Goal: Check status: Check status

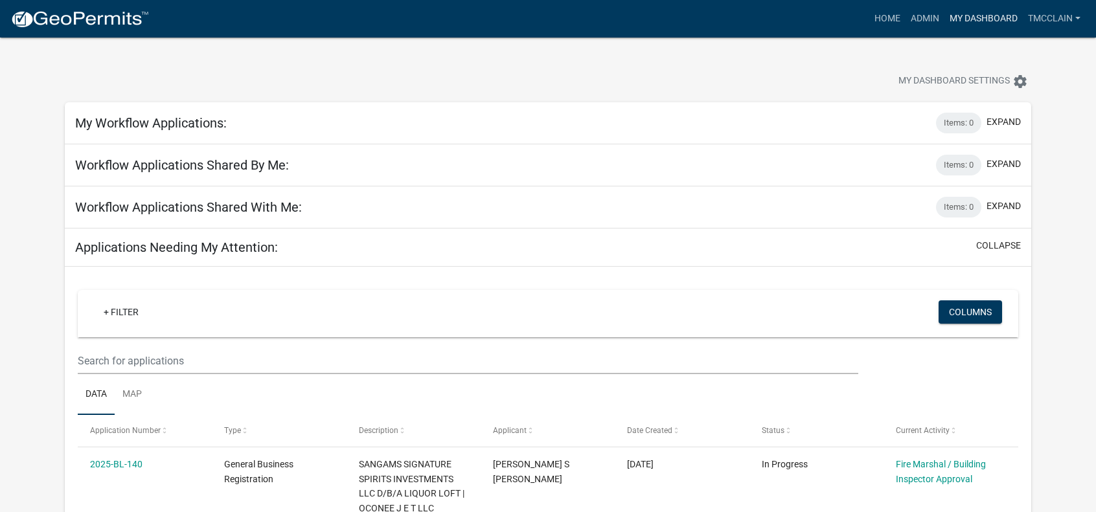
click at [972, 16] on link "My Dashboard" at bounding box center [983, 18] width 78 height 25
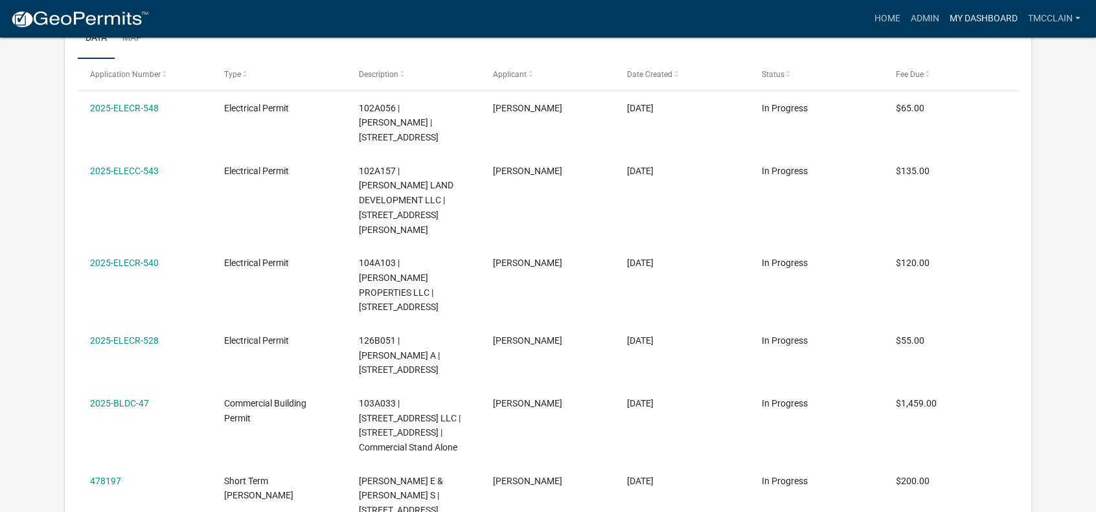
scroll to position [1101, 0]
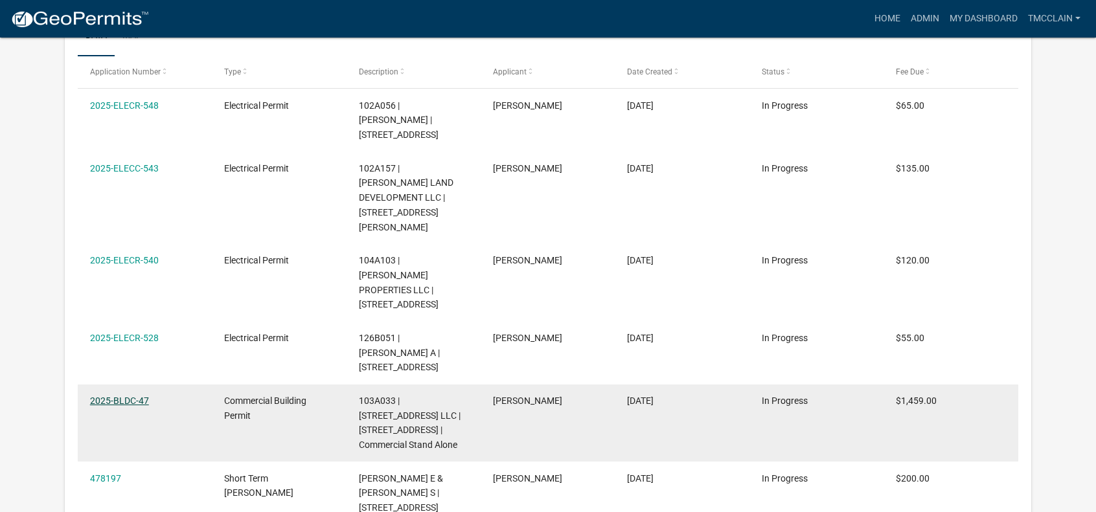
click at [114, 396] on link "2025-BLDC-47" at bounding box center [119, 401] width 59 height 10
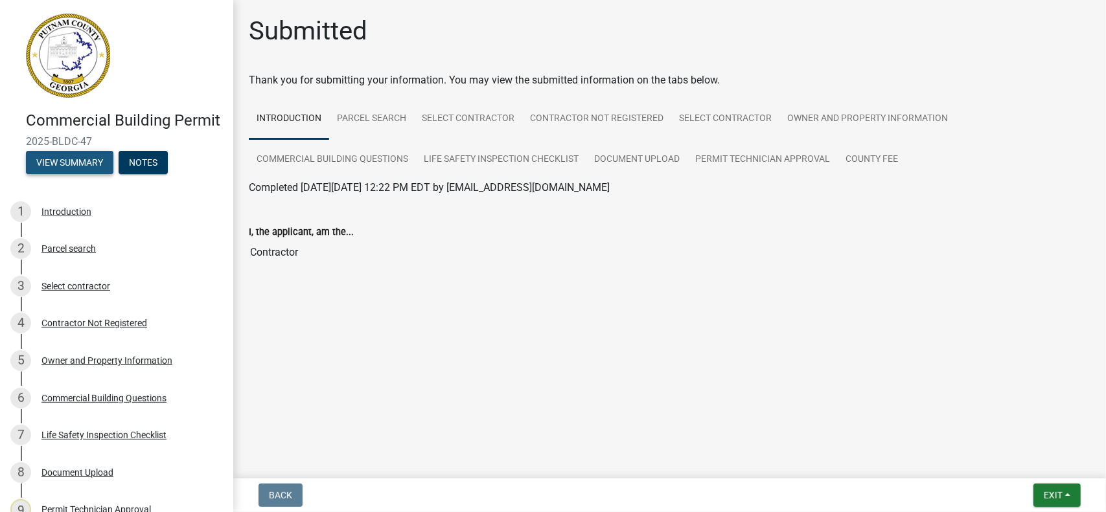
click at [79, 174] on button "View Summary" at bounding box center [69, 162] width 87 height 23
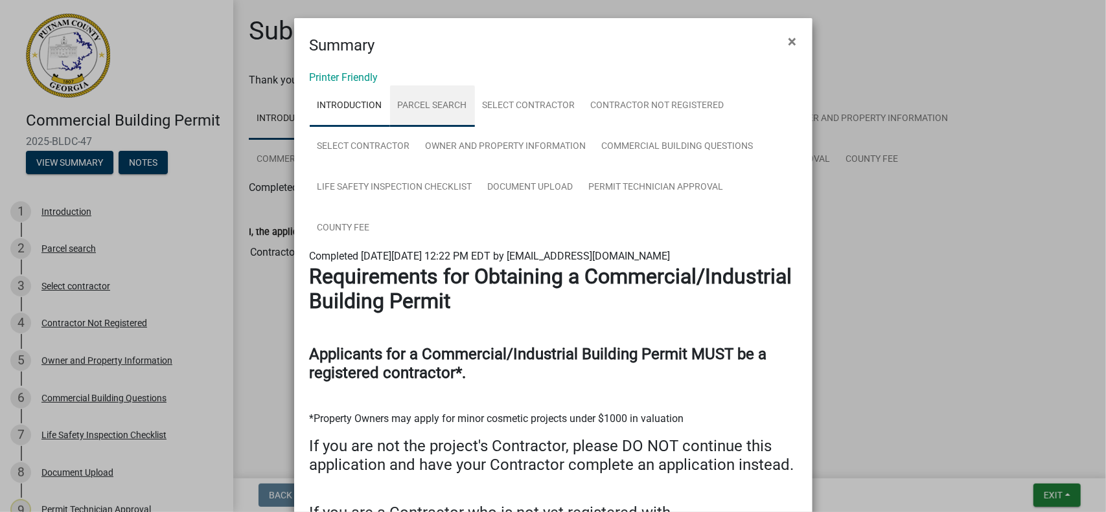
click at [422, 106] on link "Parcel search" at bounding box center [432, 106] width 85 height 41
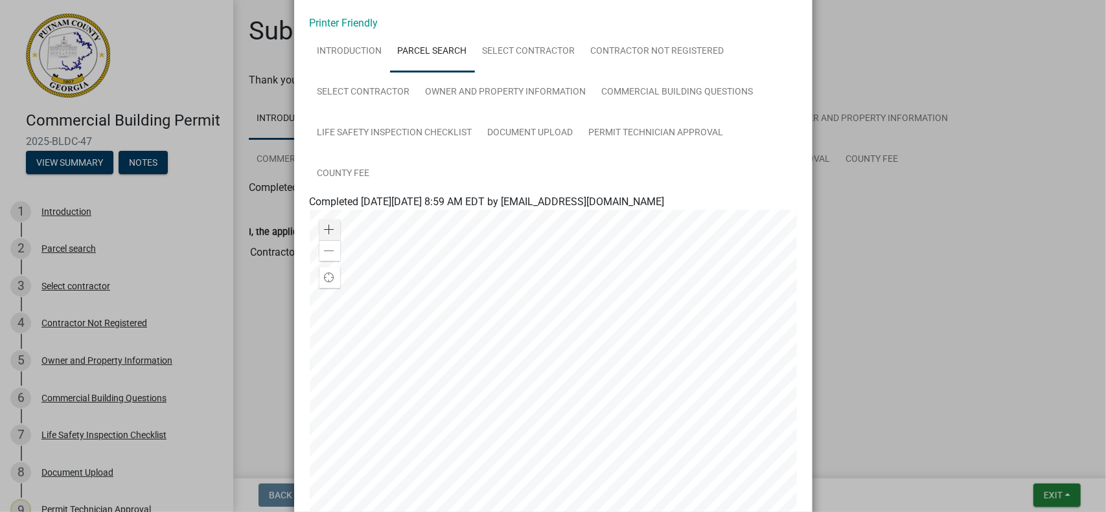
scroll to position [65, 0]
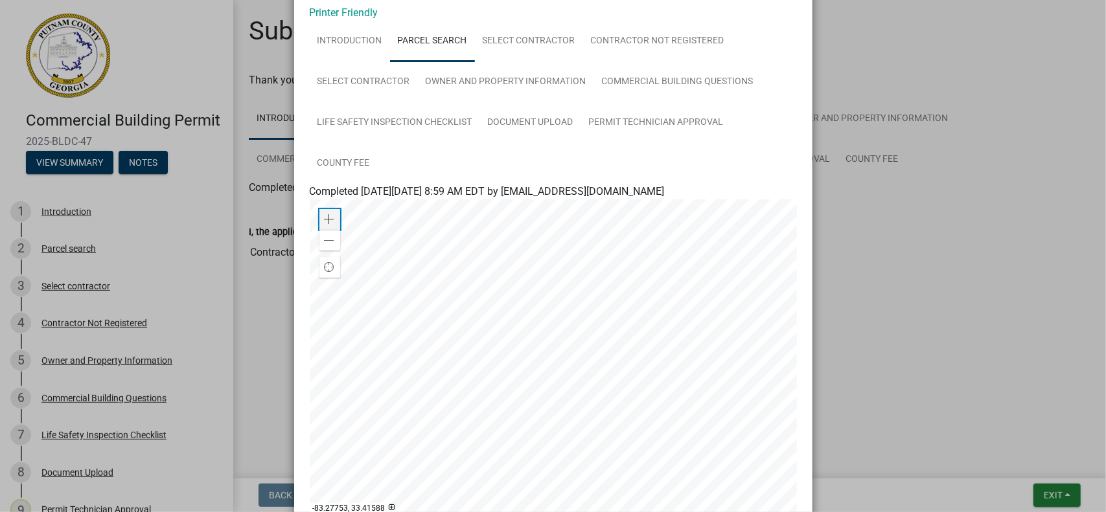
click at [325, 216] on span at bounding box center [330, 219] width 10 height 10
click at [491, 354] on div at bounding box center [553, 362] width 487 height 324
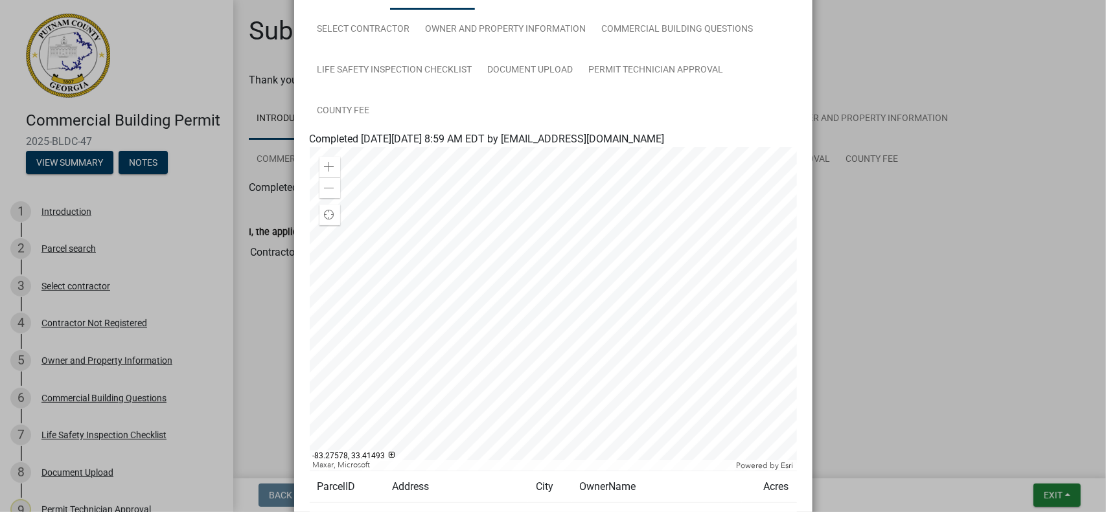
scroll to position [52, 0]
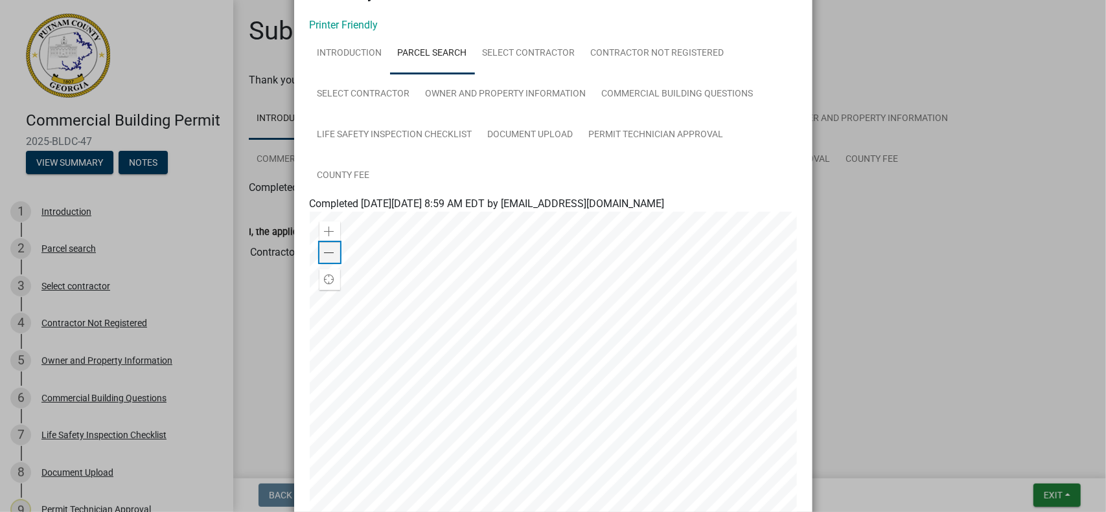
click at [325, 251] on span at bounding box center [330, 253] width 10 height 10
click at [696, 266] on div at bounding box center [553, 374] width 487 height 324
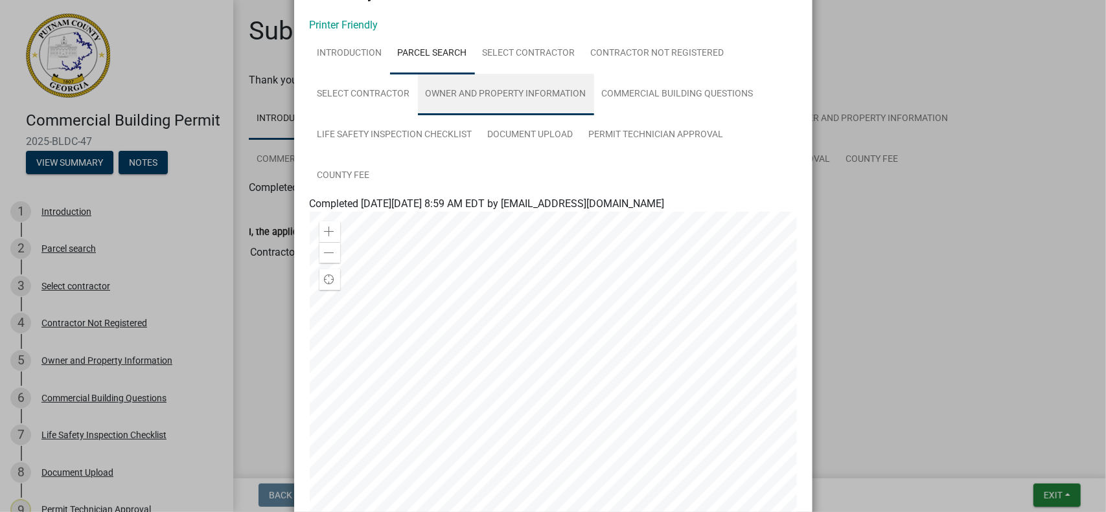
click at [483, 93] on link "Owner and Property Information" at bounding box center [506, 94] width 176 height 41
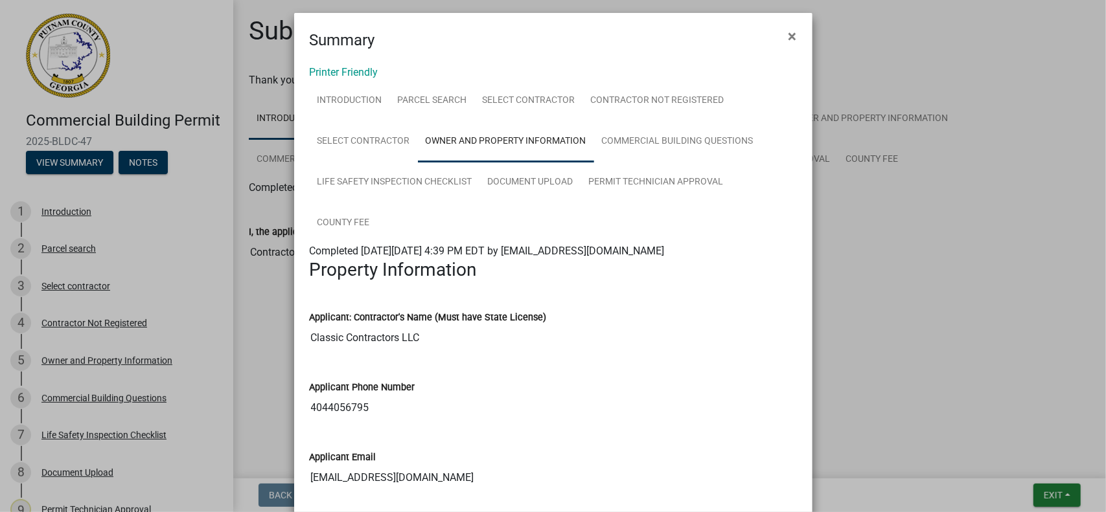
scroll to position [0, 0]
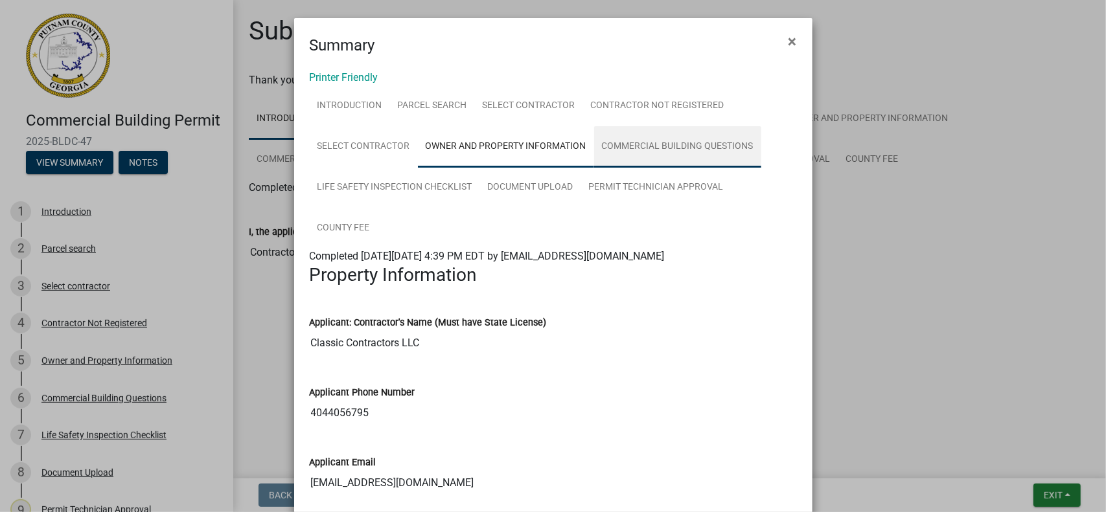
click at [674, 144] on link "Commercial Building Questions" at bounding box center [677, 146] width 167 height 41
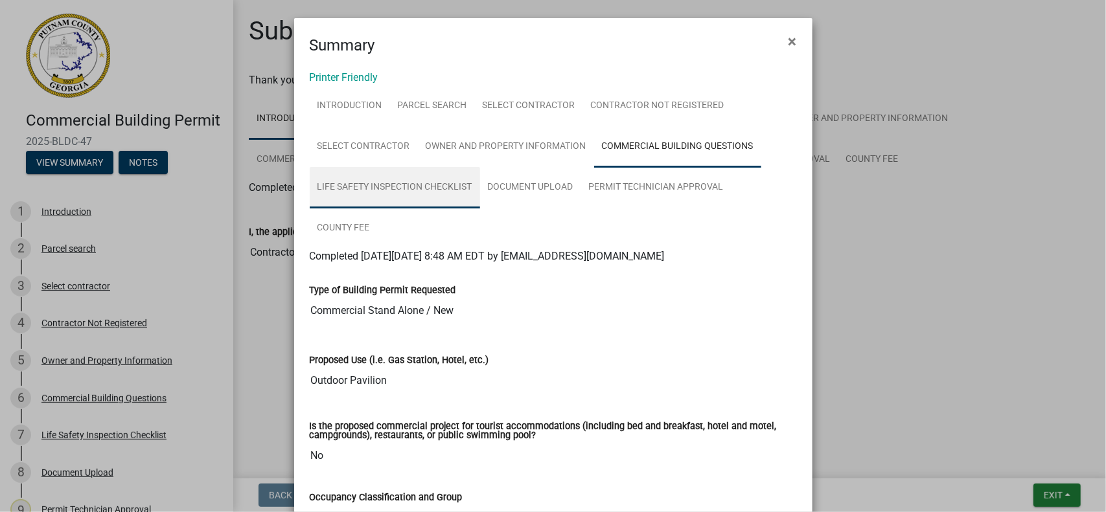
click at [382, 183] on link "Life Safety Inspection Checklist" at bounding box center [395, 187] width 170 height 41
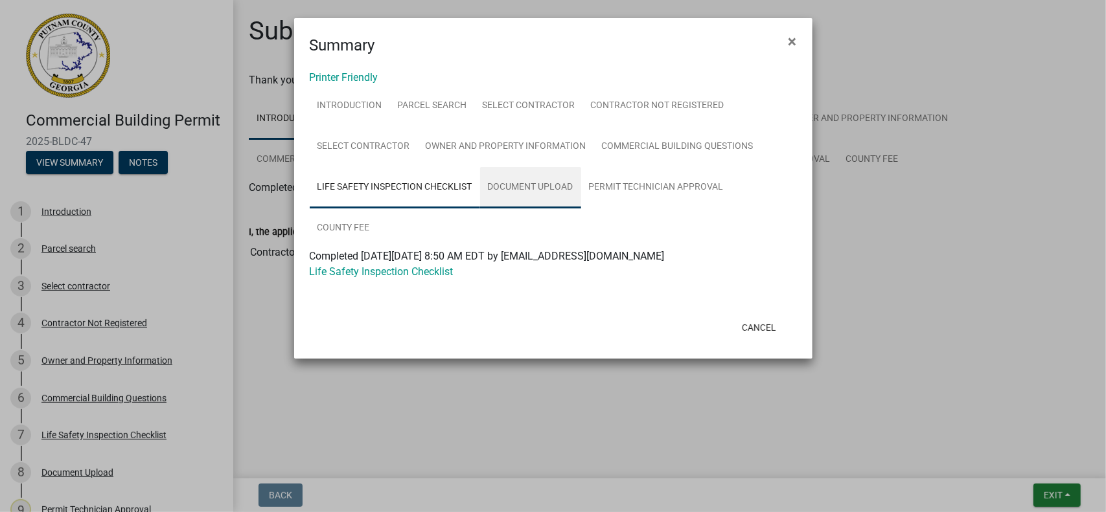
click at [534, 184] on link "Document Upload" at bounding box center [530, 187] width 101 height 41
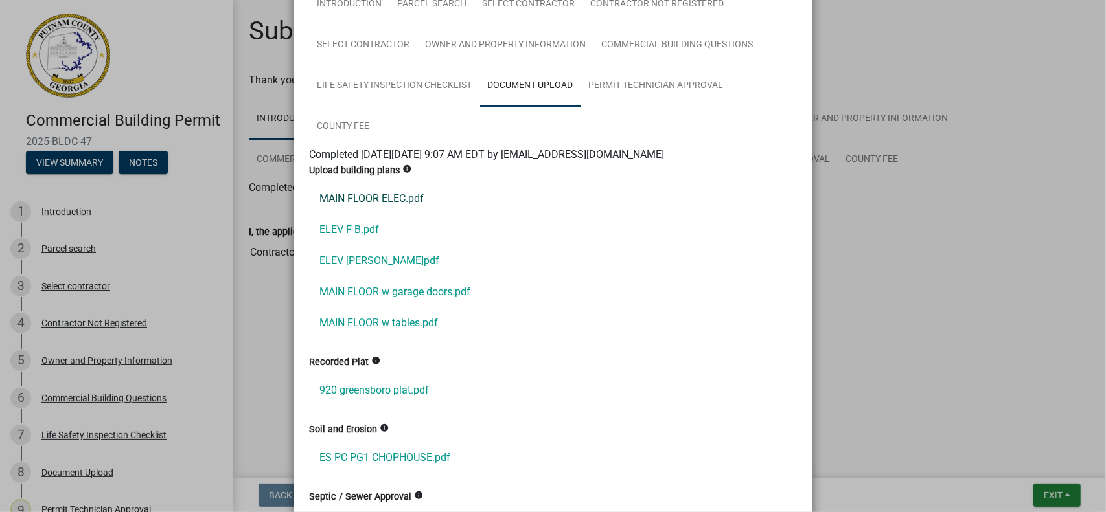
scroll to position [194, 0]
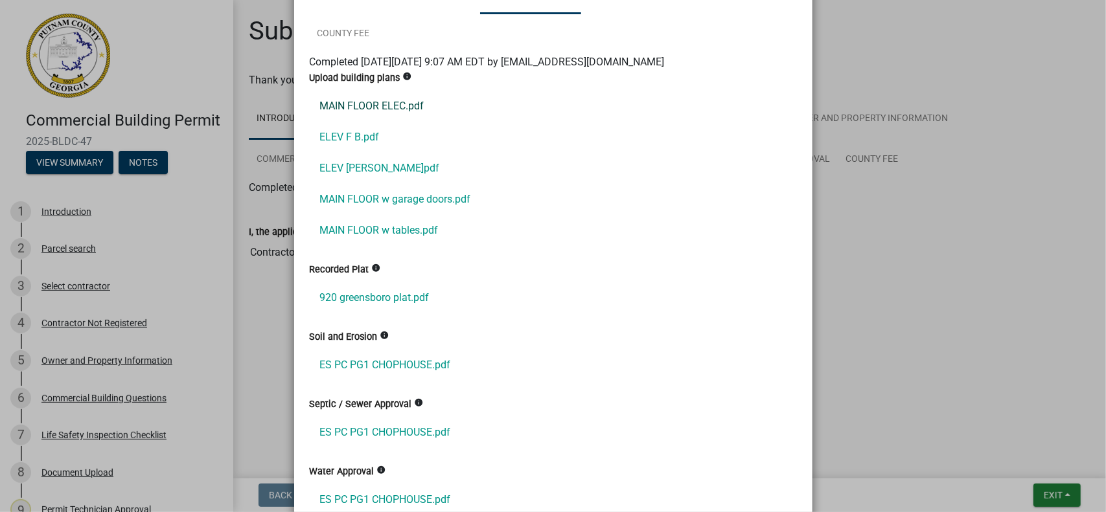
click at [361, 106] on link "MAIN FLOOR ELEC.pdf" at bounding box center [553, 106] width 487 height 31
click at [338, 137] on link "ELEV F B.pdf" at bounding box center [553, 137] width 487 height 31
click at [334, 171] on link "ELEV [PERSON_NAME]pdf" at bounding box center [553, 168] width 487 height 31
click at [360, 200] on link "MAIN FLOOR w garage doors.pdf" at bounding box center [553, 199] width 487 height 31
click at [351, 231] on link "MAIN FLOOR w tables.pdf" at bounding box center [553, 230] width 487 height 31
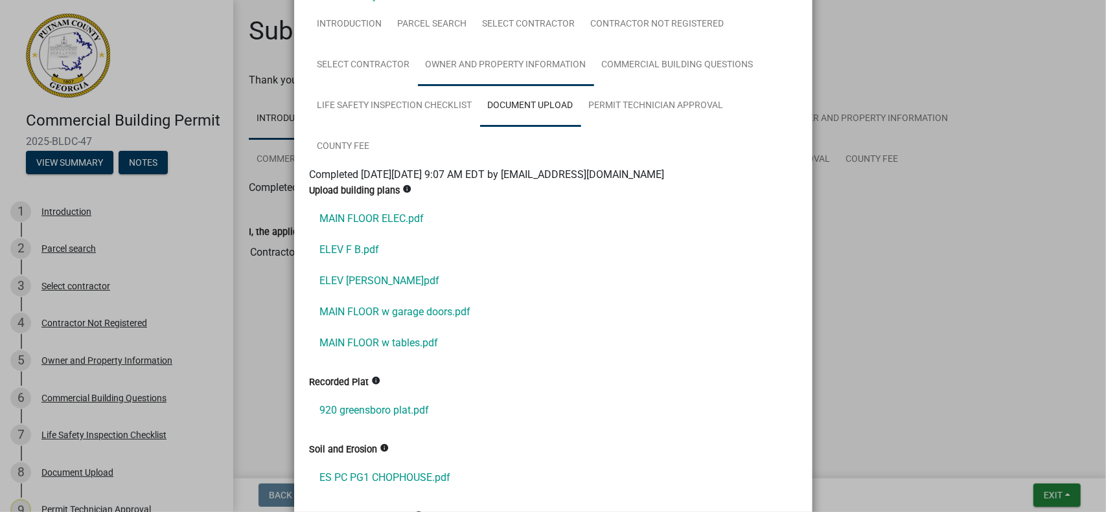
scroll to position [0, 0]
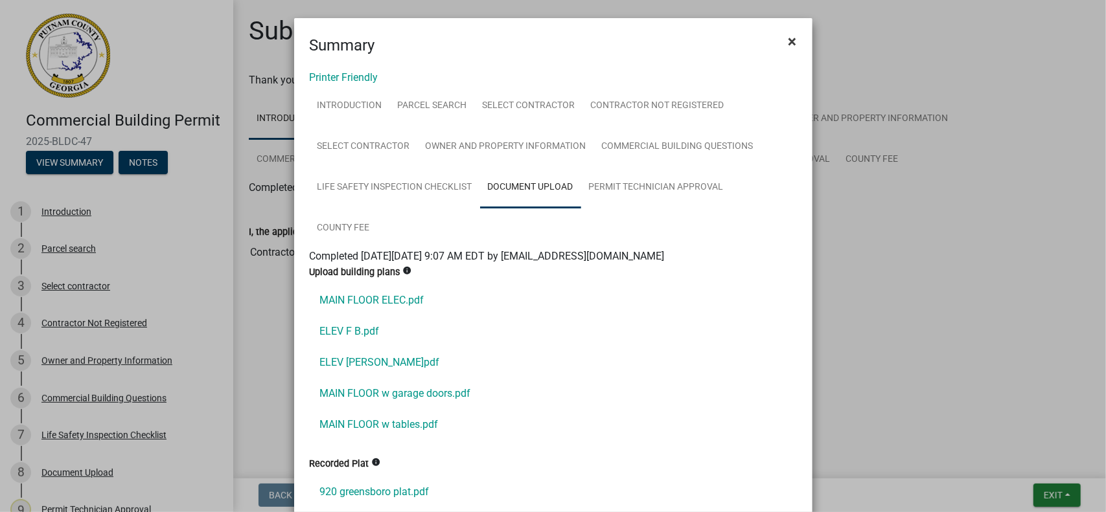
click at [788, 40] on span "×" at bounding box center [792, 41] width 8 height 18
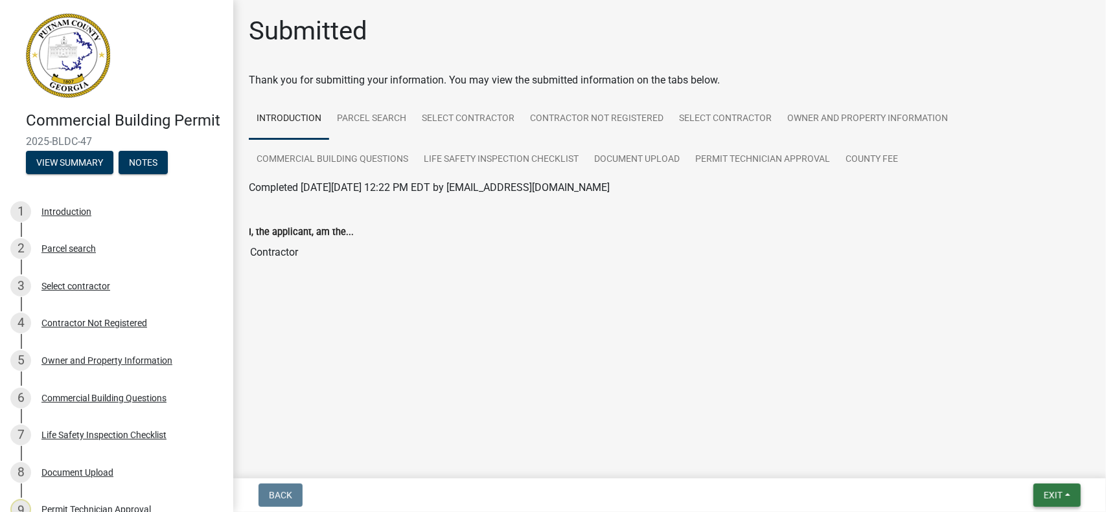
click at [1064, 496] on button "Exit" at bounding box center [1056, 495] width 47 height 23
click at [1026, 459] on button "Save & Exit" at bounding box center [1029, 461] width 104 height 31
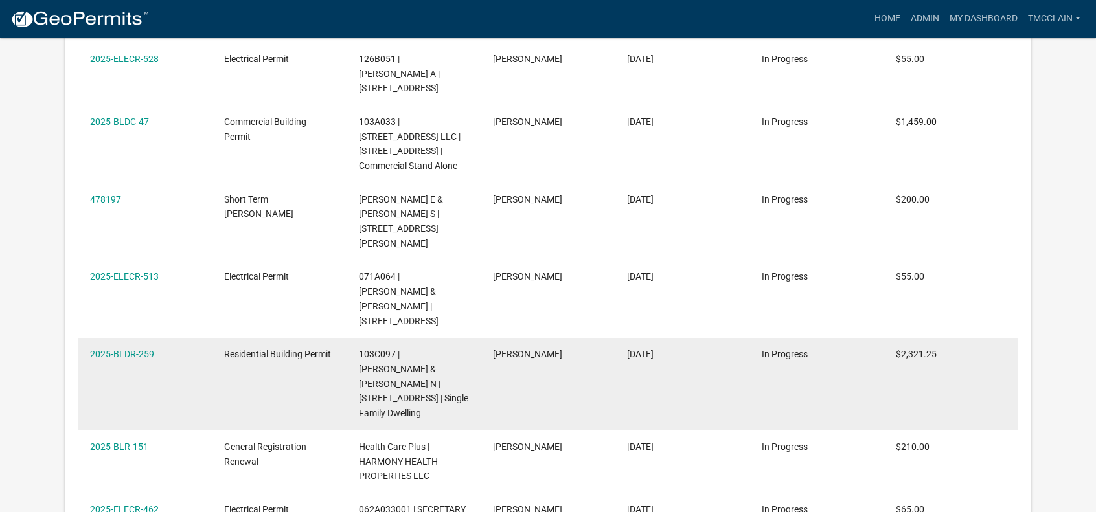
scroll to position [1360, 0]
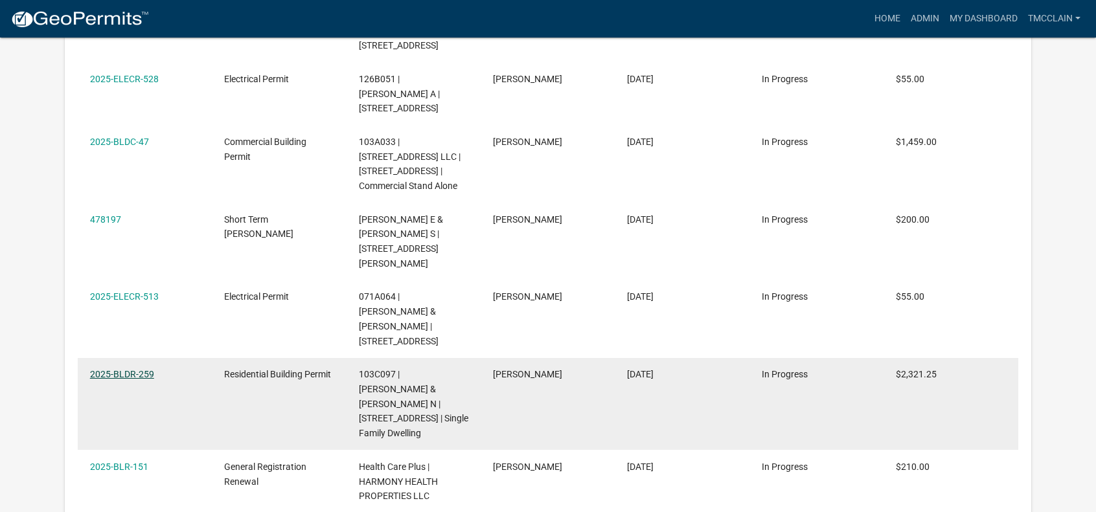
click at [114, 369] on link "2025-BLDR-259" at bounding box center [122, 374] width 64 height 10
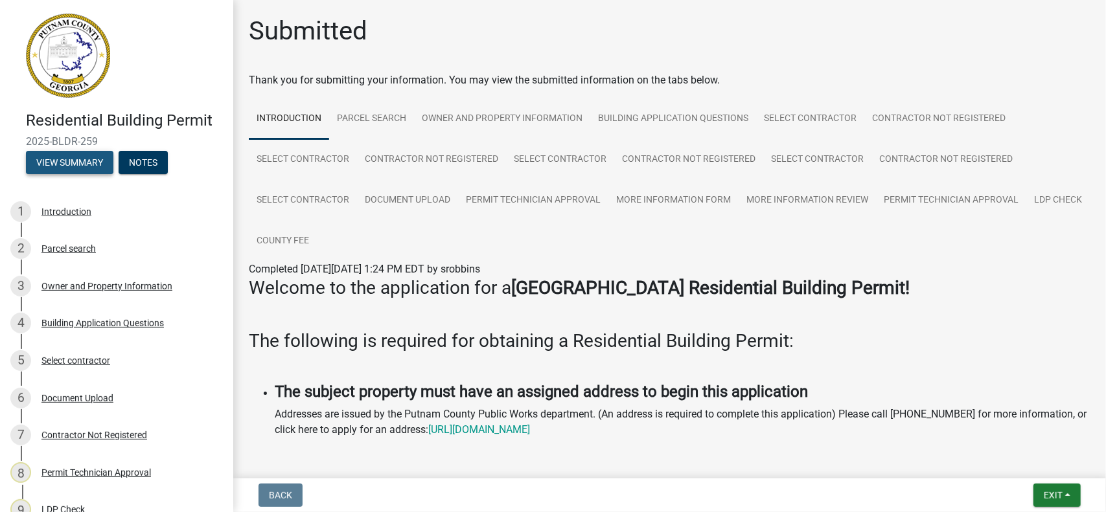
click at [67, 162] on button "View Summary" at bounding box center [69, 162] width 87 height 23
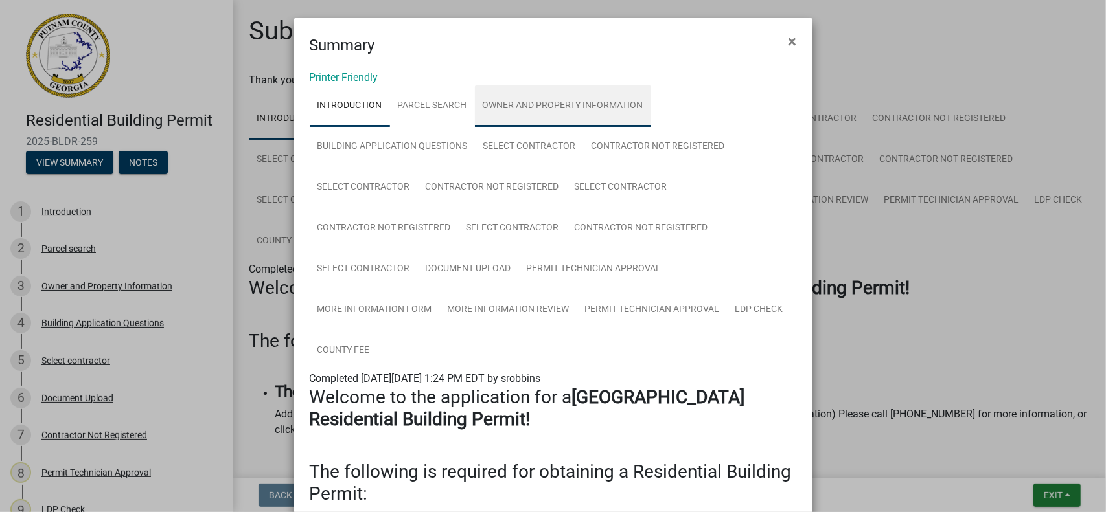
click at [543, 103] on link "Owner and Property Information" at bounding box center [563, 106] width 176 height 41
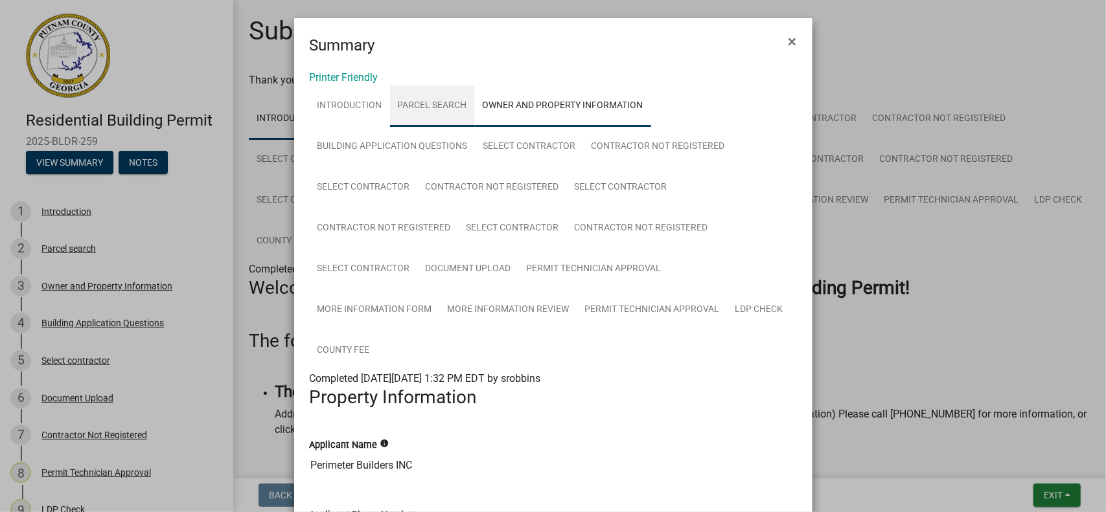
click at [435, 102] on link "Parcel search" at bounding box center [432, 106] width 85 height 41
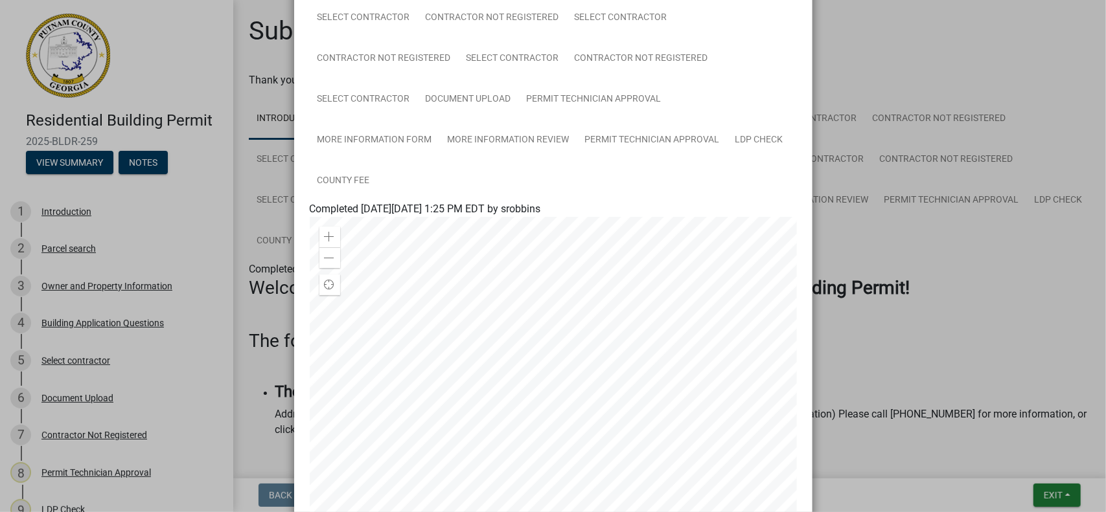
scroll to position [259, 0]
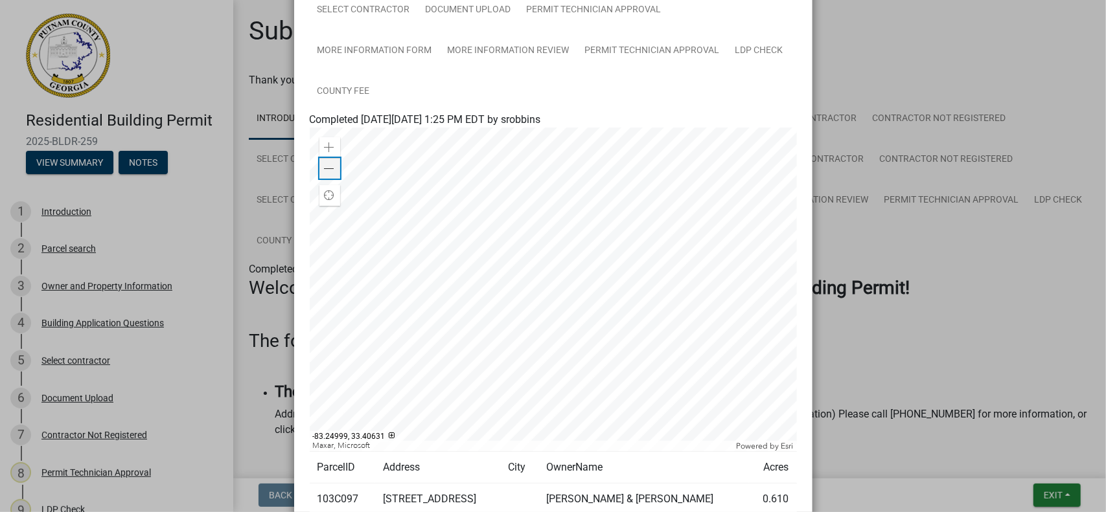
click at [325, 170] on span at bounding box center [330, 169] width 10 height 10
click at [328, 168] on span at bounding box center [330, 169] width 10 height 10
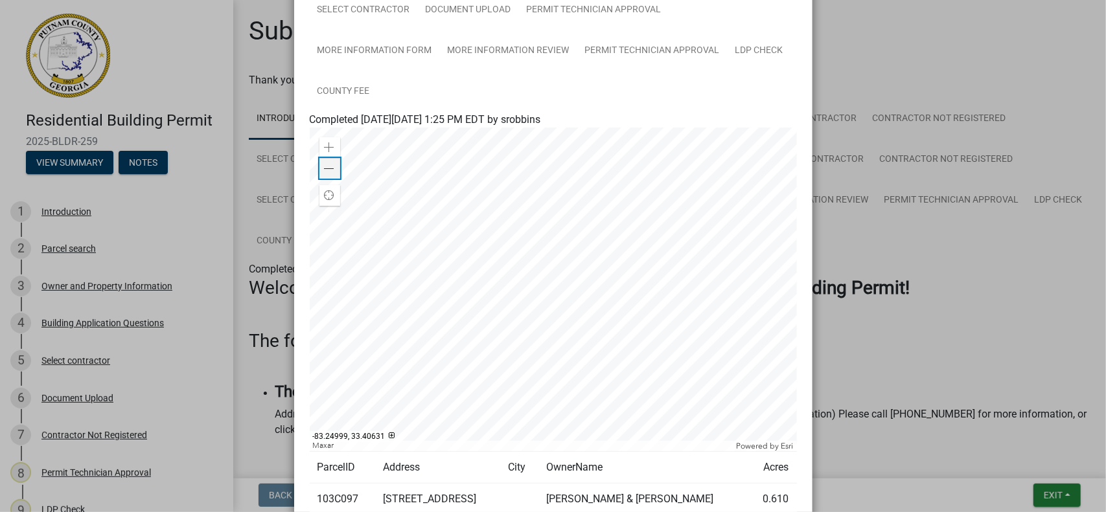
scroll to position [194, 0]
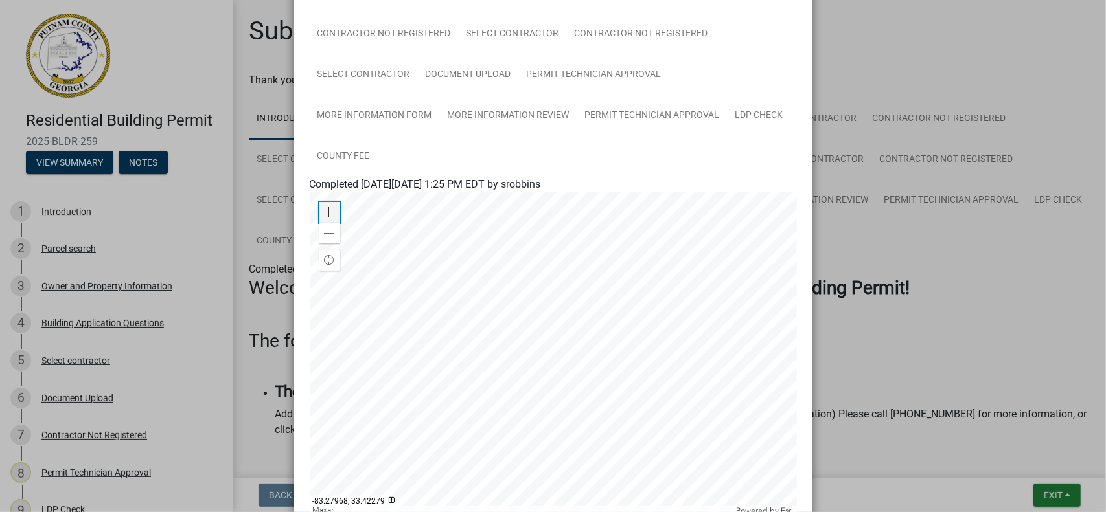
click at [325, 209] on span at bounding box center [330, 212] width 10 height 10
click at [325, 231] on span at bounding box center [330, 234] width 10 height 10
click at [325, 212] on span at bounding box center [330, 212] width 10 height 10
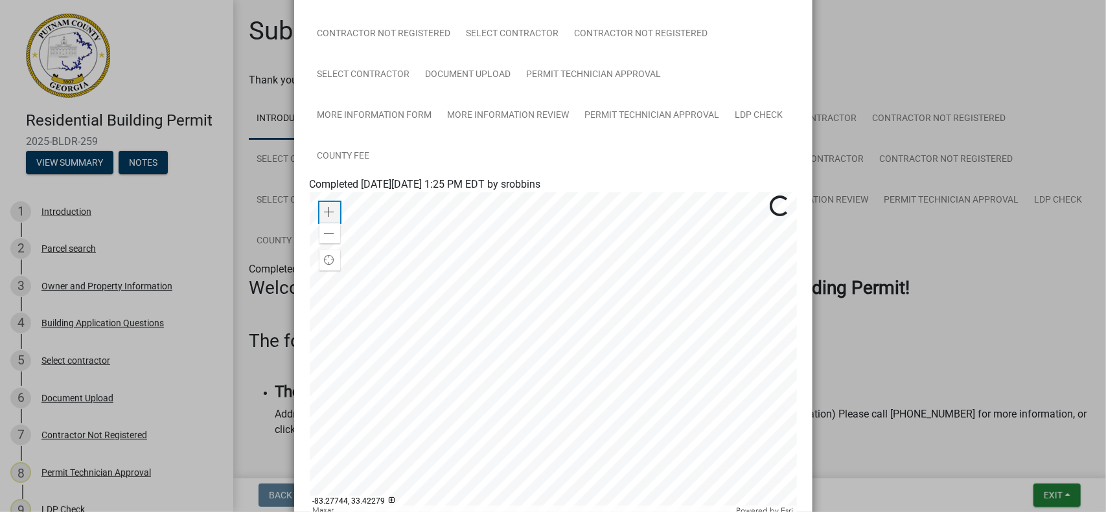
click at [325, 212] on span at bounding box center [330, 212] width 10 height 10
click at [325, 236] on span at bounding box center [330, 234] width 10 height 10
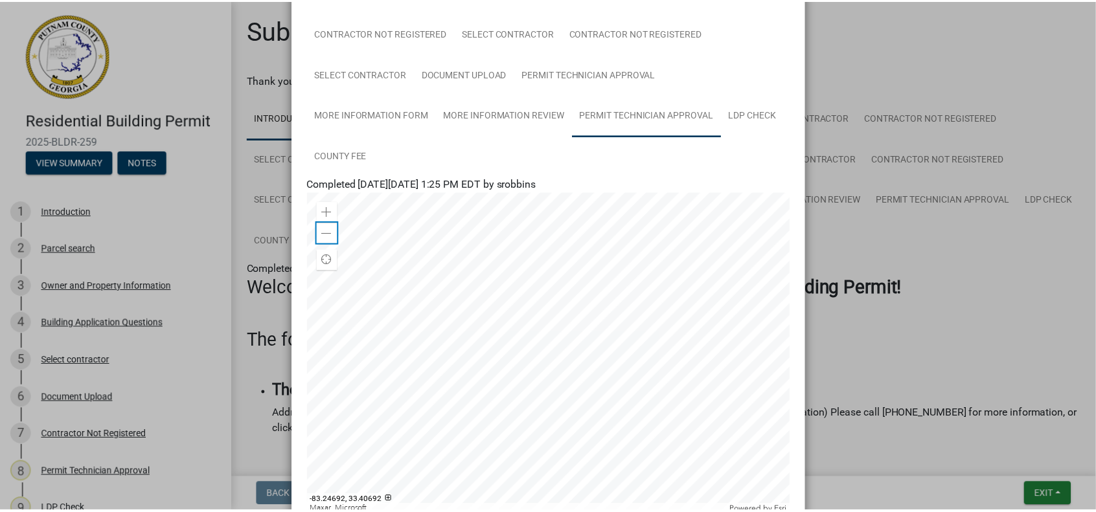
scroll to position [0, 0]
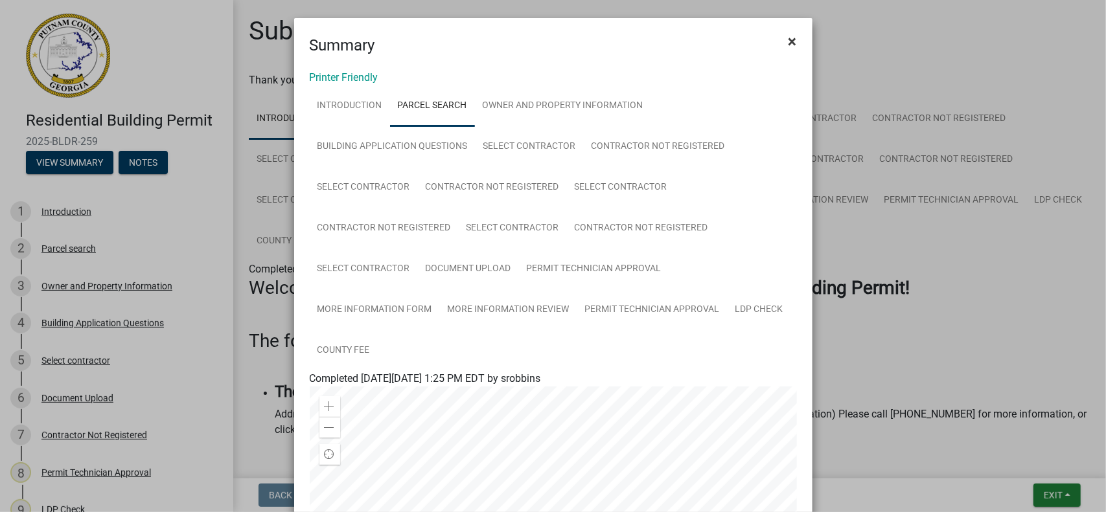
click at [788, 37] on span "×" at bounding box center [792, 41] width 8 height 18
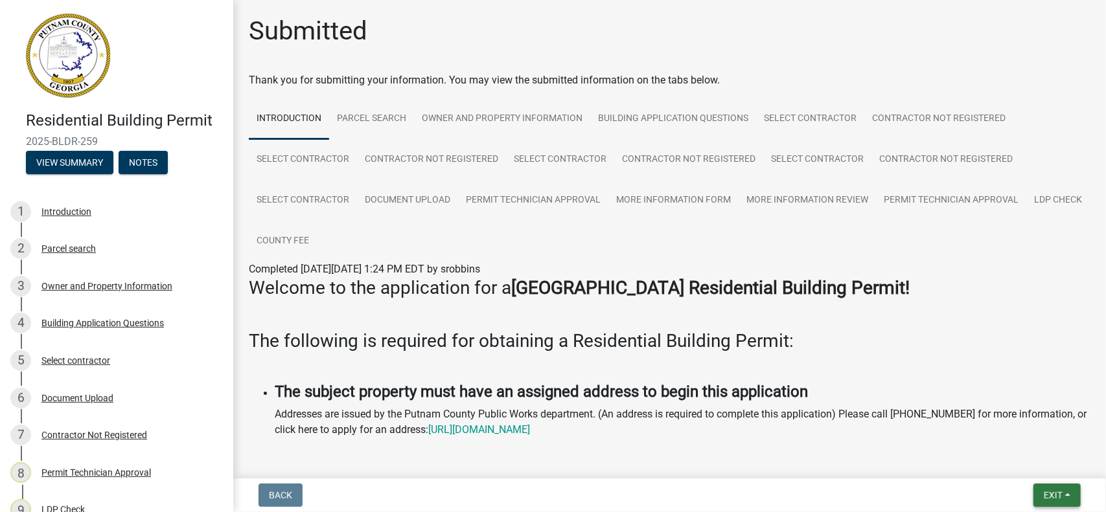
click at [1057, 489] on button "Exit" at bounding box center [1056, 495] width 47 height 23
click at [1031, 458] on button "Save & Exit" at bounding box center [1029, 461] width 104 height 31
